Goal: Check status: Check status

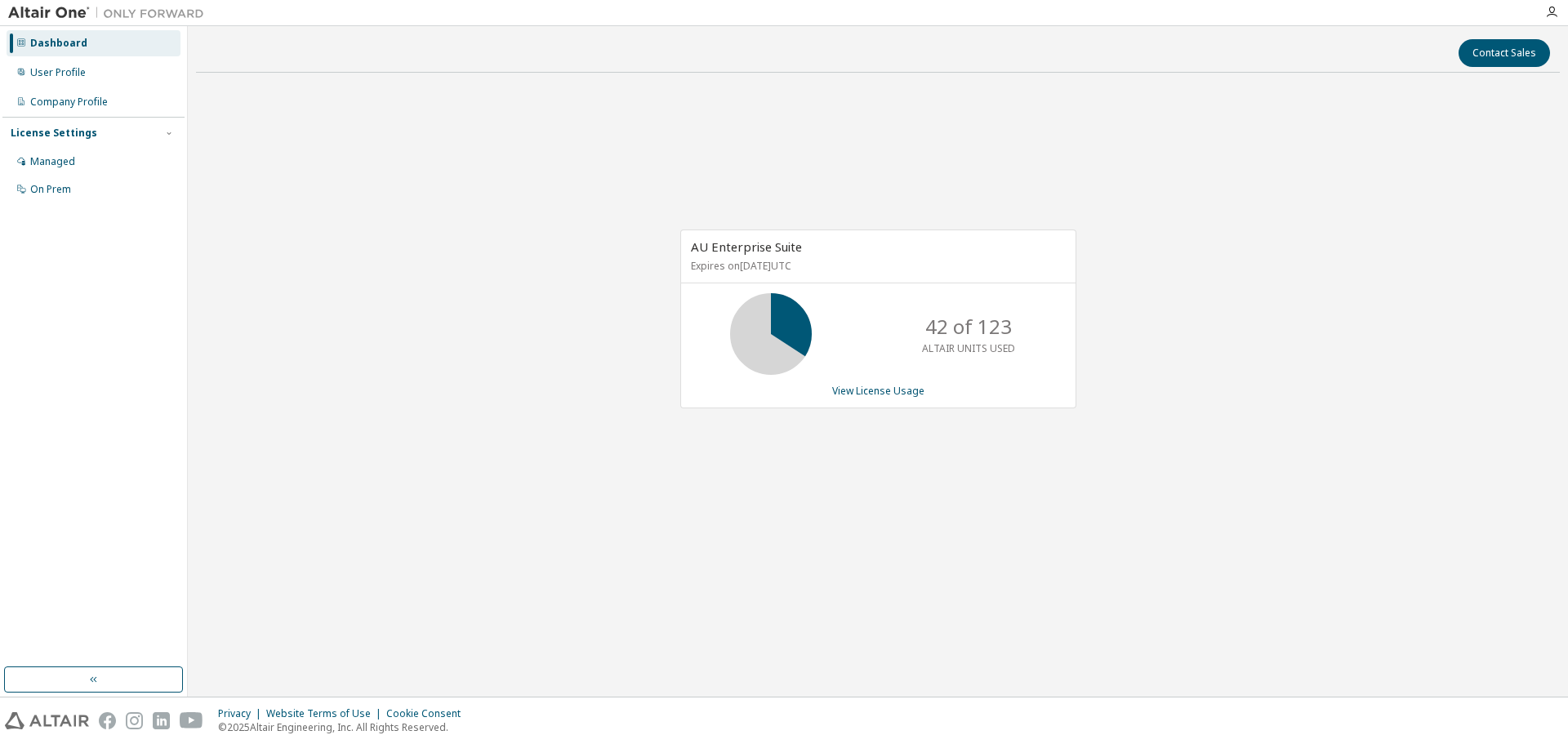
drag, startPoint x: 1425, startPoint y: 5, endPoint x: 1080, endPoint y: 525, distance: 624.0
click at [1079, 526] on div "AU Enterprise Suite Expires on [DATE] UTC 42 of 123 ALTAIR UNITS USED View Lice…" at bounding box center [878, 327] width 1364 height 484
click at [1176, 429] on div "AU Enterprise Suite Expires on [DATE] UTC 42 of 123 ALTAIR UNITS USED View Lice…" at bounding box center [878, 327] width 1364 height 484
